Goal: Check status: Check status

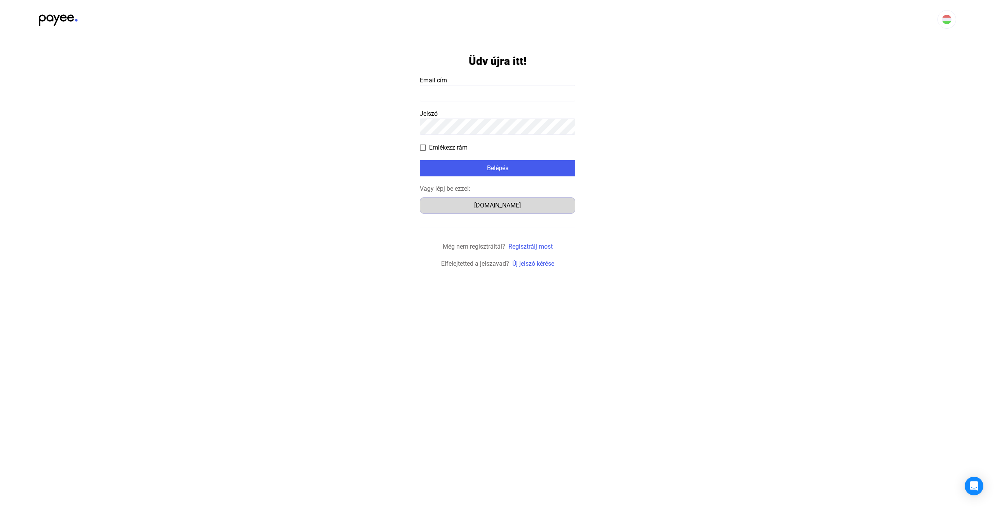
click at [511, 206] on div "[DOMAIN_NAME]" at bounding box center [497, 205] width 150 height 9
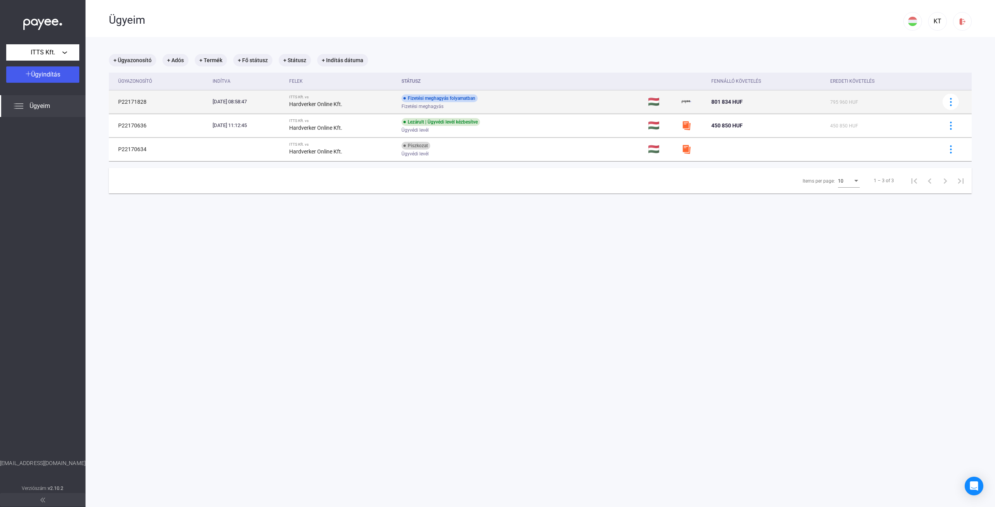
click at [544, 100] on td "Fizetési meghagyás folyamatban Fizetési meghagyás" at bounding box center [521, 101] width 246 height 23
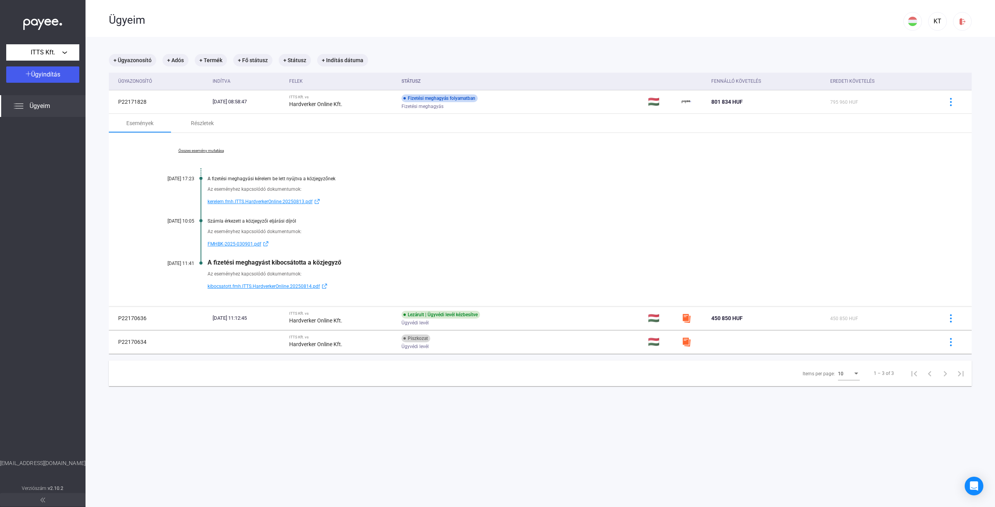
click at [298, 286] on span "kibocsatott.fmh.ITTS.HardverkerOnline.20250814.pdf" at bounding box center [263, 286] width 112 height 9
